Goal: Check status

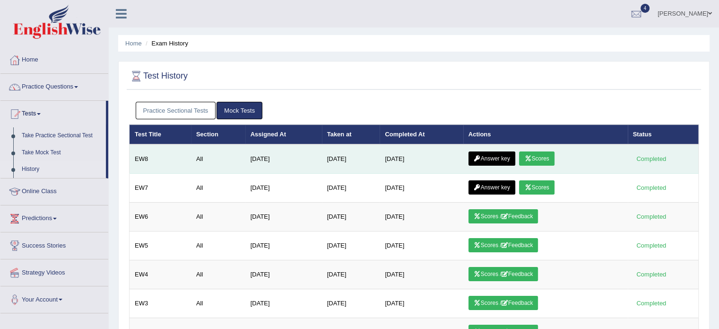
click at [542, 156] on link "Scores" at bounding box center [536, 158] width 35 height 14
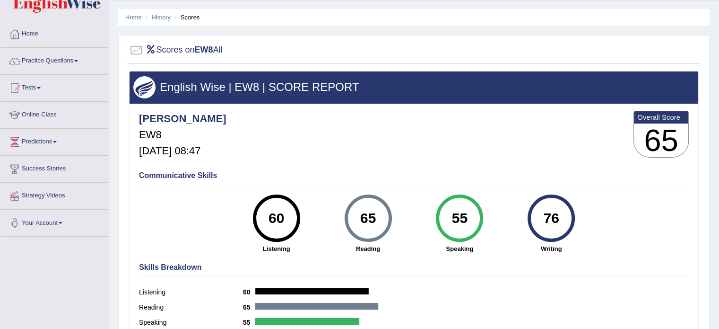
scroll to position [73, 0]
